Goal: Navigation & Orientation: Find specific page/section

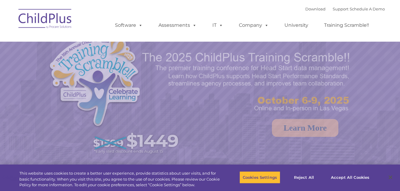
select select "MEDIUM"
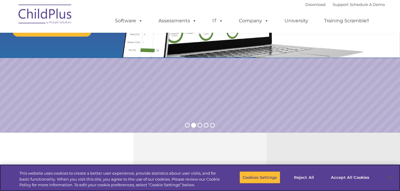
scroll to position [65, 0]
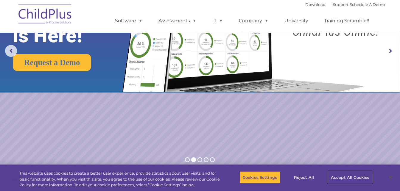
click at [352, 175] on button "Accept All Cookies" at bounding box center [349, 177] width 45 height 13
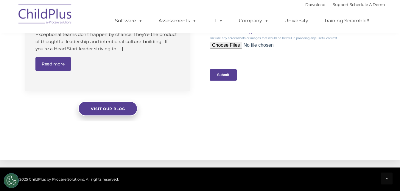
scroll to position [458, 0]
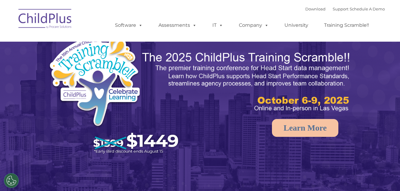
select select "MEDIUM"
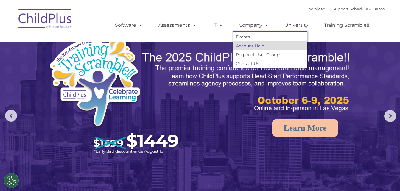
click at [260, 48] on link "Account Help" at bounding box center [270, 45] width 74 height 9
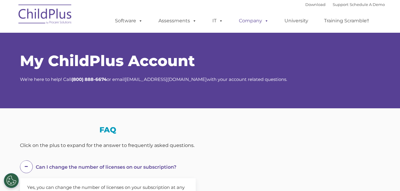
select select "MEDIUM"
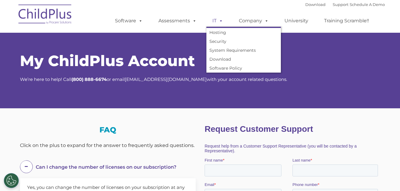
click at [217, 18] on span at bounding box center [219, 21] width 7 height 6
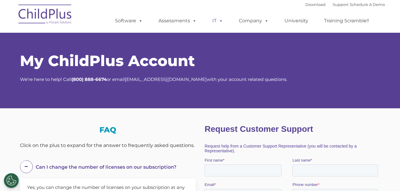
click at [217, 18] on span at bounding box center [219, 21] width 7 height 6
click at [187, 20] on link "Assessments" at bounding box center [177, 21] width 50 height 12
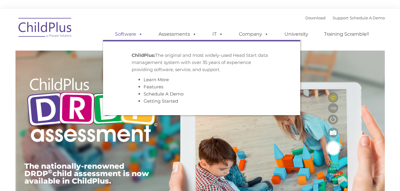
type input ""
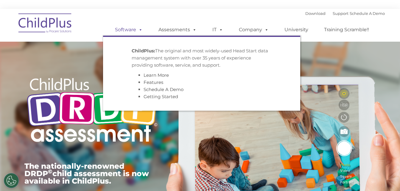
click at [137, 35] on link "Software" at bounding box center [129, 30] width 40 height 12
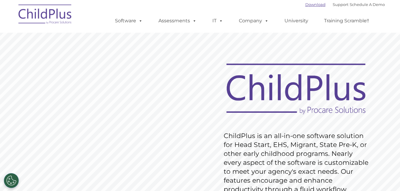
click at [307, 5] on link "Download" at bounding box center [315, 4] width 20 height 5
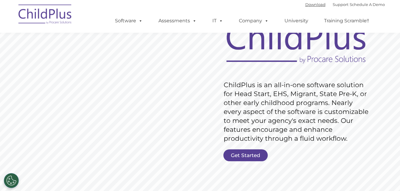
scroll to position [85, 0]
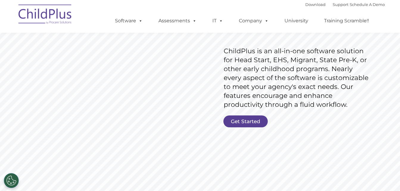
click at [249, 113] on rs-slide "Request Pricing ChildPlus is an all-in-one software solution for Head Start, EH…" at bounding box center [200, 70] width 400 height 268
click at [252, 121] on link "Get Started" at bounding box center [245, 122] width 44 height 12
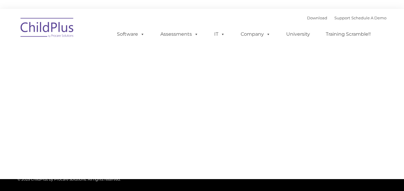
type input ""
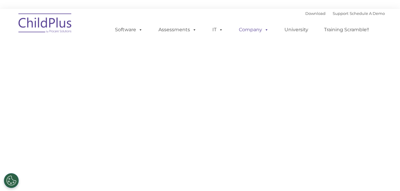
select select "MEDIUM"
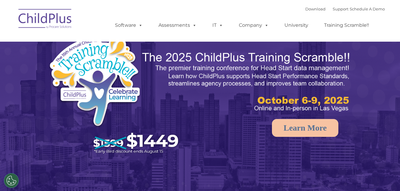
select select "MEDIUM"
click at [387, 117] on rs-arrow at bounding box center [390, 116] width 12 height 12
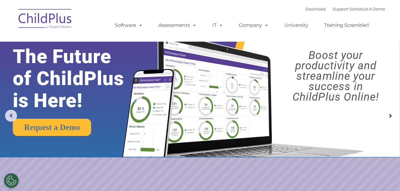
click at [387, 117] on rs-arrow at bounding box center [390, 116] width 12 height 12
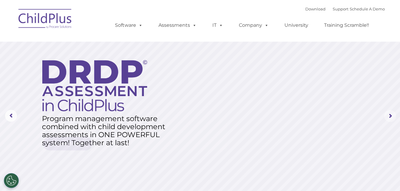
click at [387, 117] on rs-arrow at bounding box center [390, 116] width 12 height 12
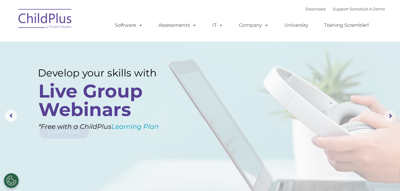
click at [387, 117] on rs-arrow at bounding box center [390, 116] width 12 height 12
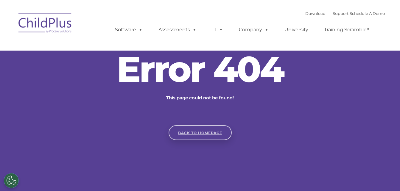
click at [210, 133] on link "Back to homepage" at bounding box center [199, 132] width 63 height 15
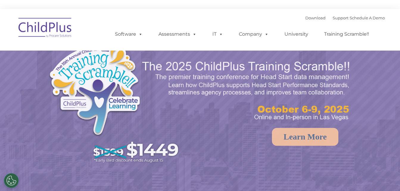
select select "MEDIUM"
